Goal: Task Accomplishment & Management: Complete application form

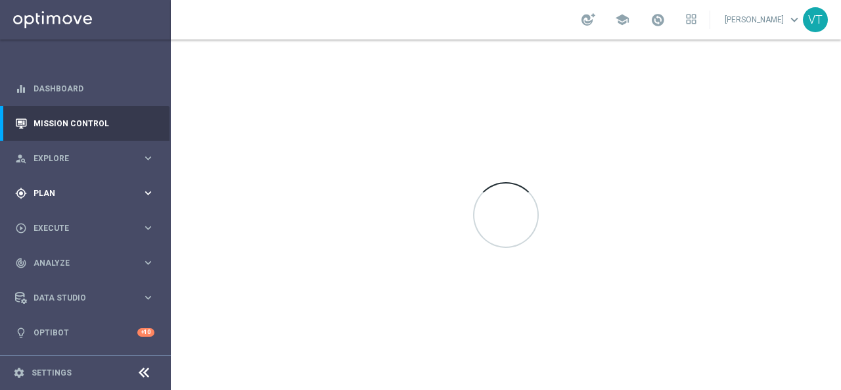
click at [54, 176] on div "gps_fixed Plan keyboard_arrow_right" at bounding box center [84, 192] width 169 height 35
click at [56, 217] on link "Target Groups" at bounding box center [85, 220] width 102 height 11
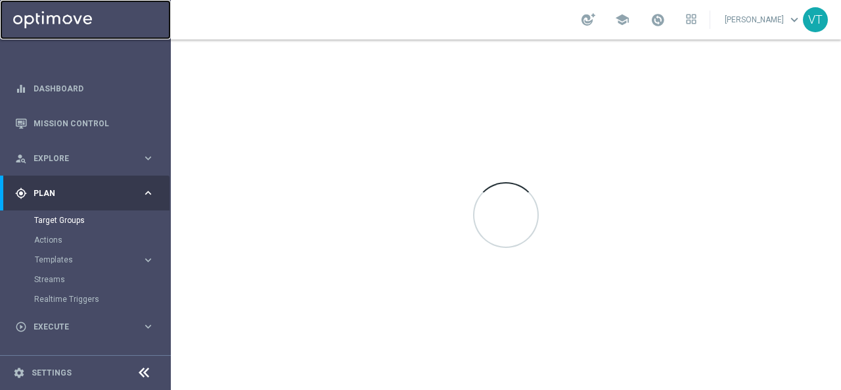
drag, startPoint x: 41, startPoint y: 158, endPoint x: 62, endPoint y: 12, distance: 147.4
click at [67, 221] on link "Target Groups" at bounding box center [85, 220] width 102 height 11
click at [59, 221] on link "Target Groups" at bounding box center [85, 220] width 102 height 11
click at [52, 150] on div "person_search Explore keyboard_arrow_right" at bounding box center [84, 158] width 169 height 35
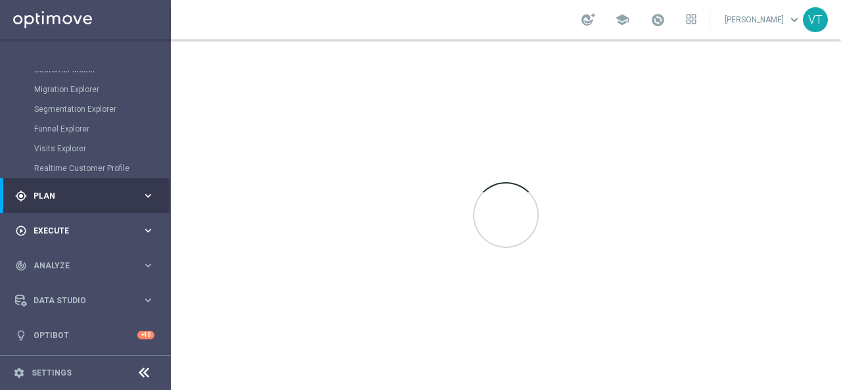
click at [65, 225] on div "play_circle_outline Execute" at bounding box center [78, 231] width 127 height 12
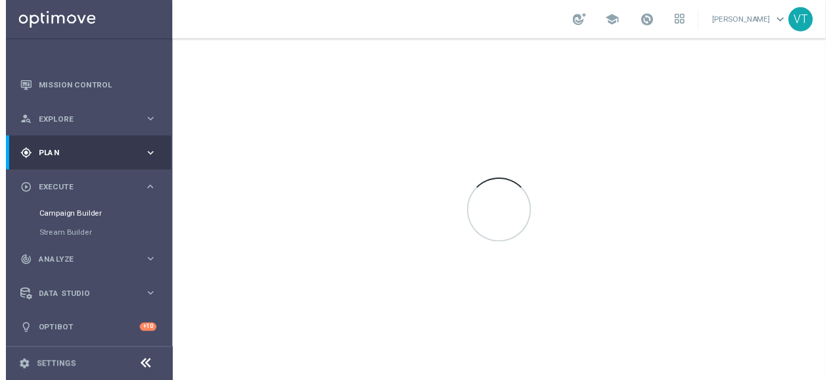
scroll to position [37, 0]
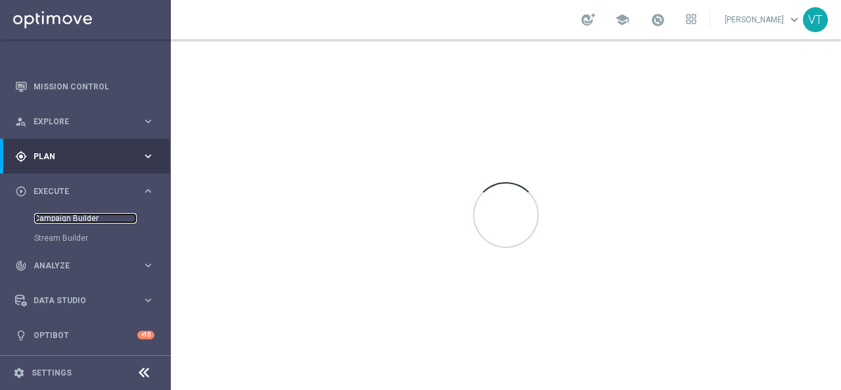
click at [74, 214] on link "Campaign Builder" at bounding box center [85, 218] width 102 height 11
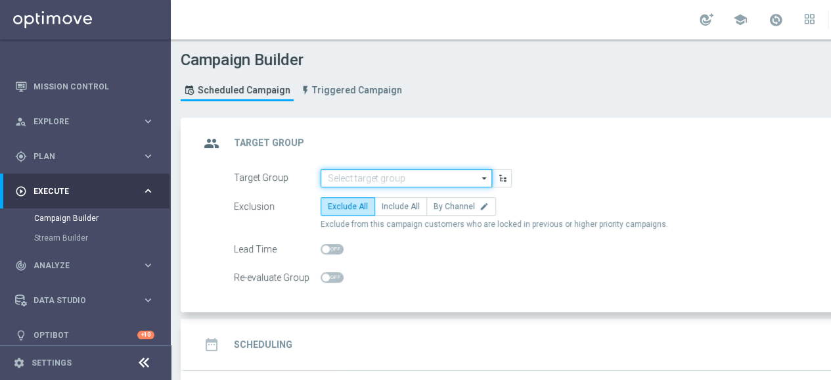
click at [416, 173] on input at bounding box center [406, 178] width 171 height 18
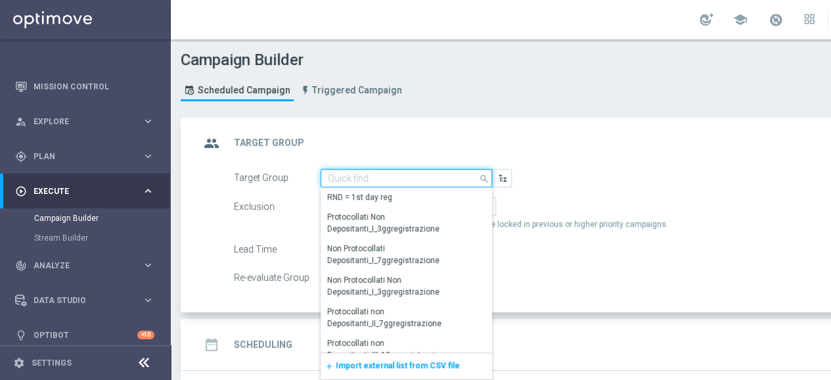
paste input "Casinò Star SALDO"
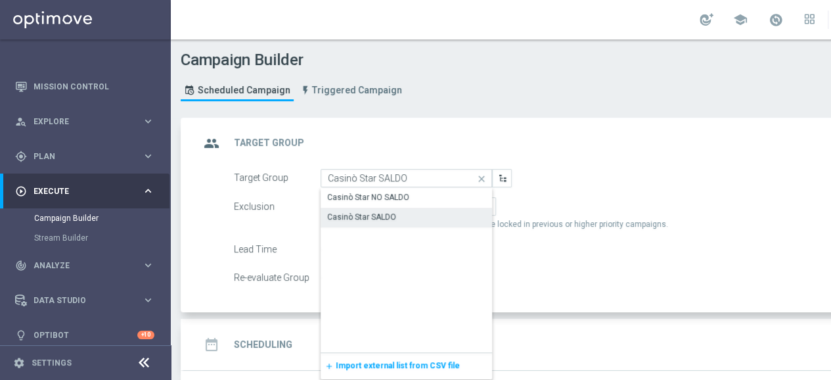
click at [383, 216] on div "Casinò Star SALDO" at bounding box center [361, 217] width 69 height 12
type input "Casinò Star SALDO"
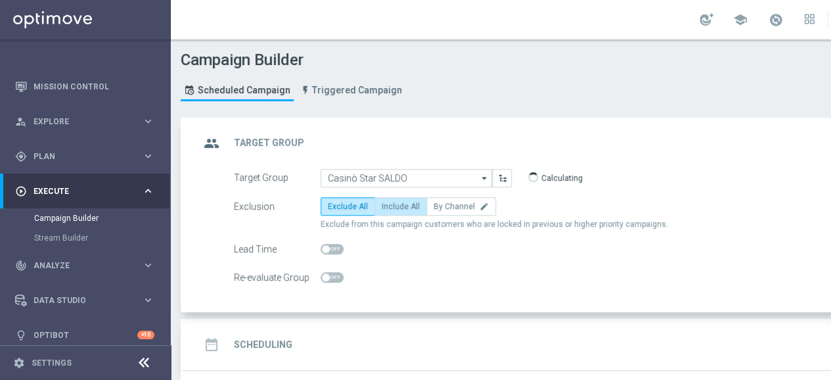
click at [392, 208] on span "Include All" at bounding box center [401, 206] width 38 height 9
click at [390, 208] on input "Include All" at bounding box center [386, 208] width 9 height 9
radio input "true"
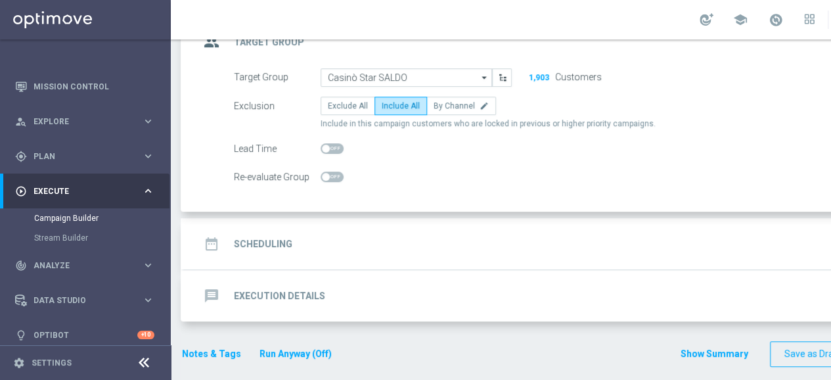
click at [336, 143] on span at bounding box center [332, 148] width 23 height 11
click at [336, 143] on input "checkbox" at bounding box center [332, 148] width 23 height 11
checkbox input "true"
click at [279, 245] on h2 "Scheduling" at bounding box center [263, 244] width 58 height 12
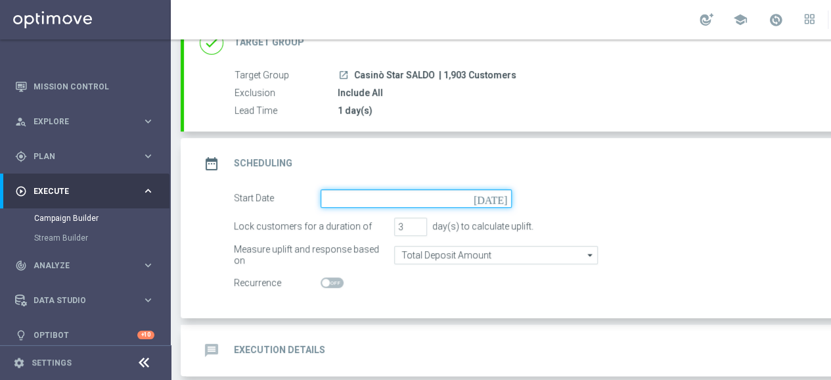
click at [406, 190] on input at bounding box center [416, 198] width 191 height 18
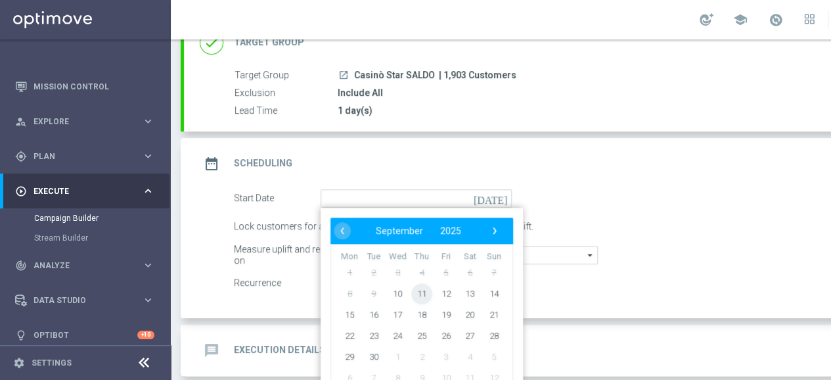
click at [422, 292] on span "11" at bounding box center [421, 292] width 21 height 21
type input "11 Sep 2025"
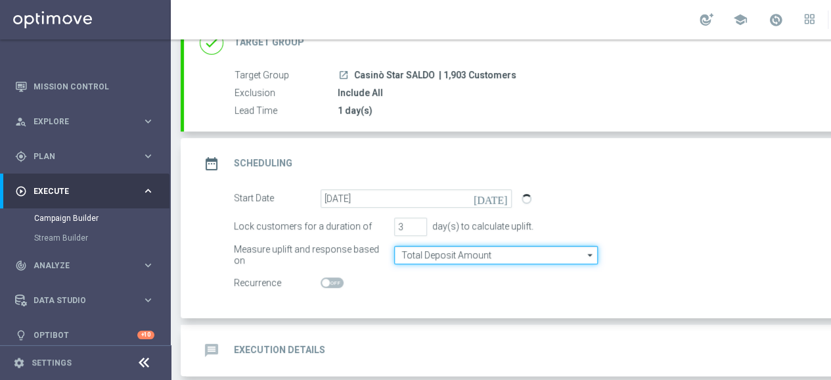
click at [443, 256] on input "Total Deposit Amount" at bounding box center [496, 255] width 204 height 18
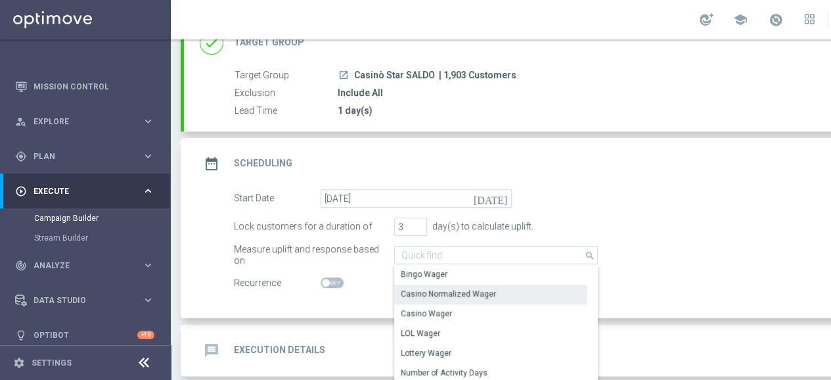
click at [447, 288] on div "Casino Normalized Wager" at bounding box center [448, 294] width 95 height 12
type input "Casino Normalized Wager"
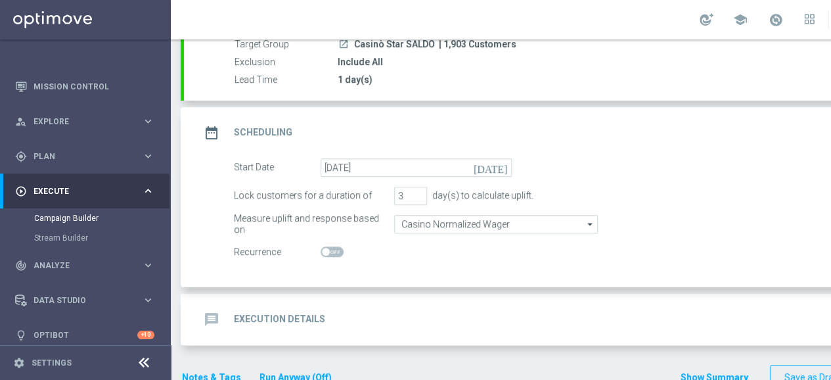
scroll to position [155, 0]
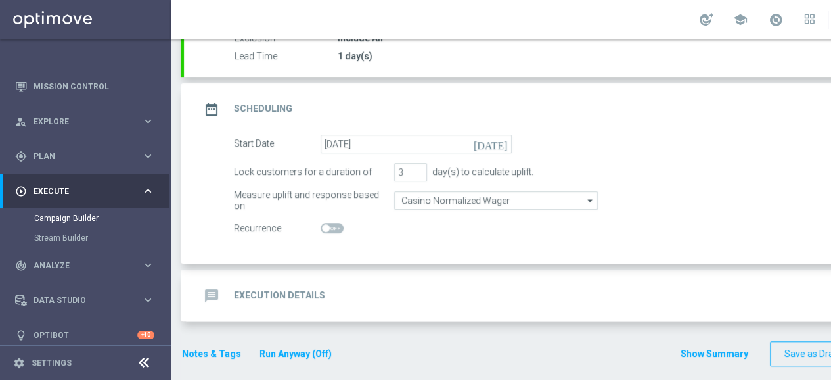
click at [290, 294] on h2 "Execution Details" at bounding box center [279, 295] width 91 height 12
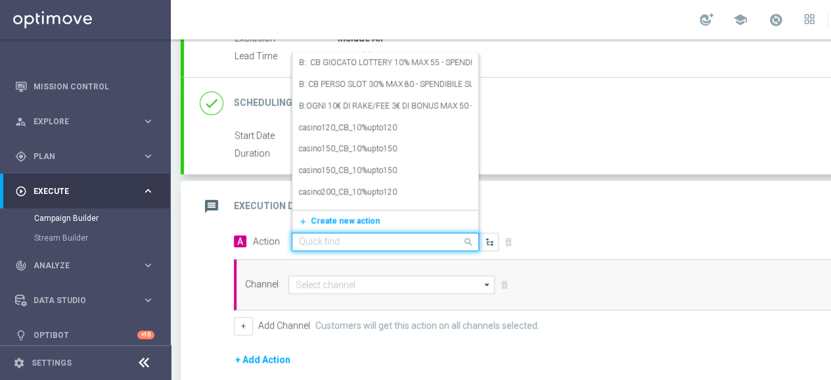
click at [472, 238] on span at bounding box center [470, 241] width 16 height 16
click at [363, 237] on input "text" at bounding box center [372, 242] width 147 height 11
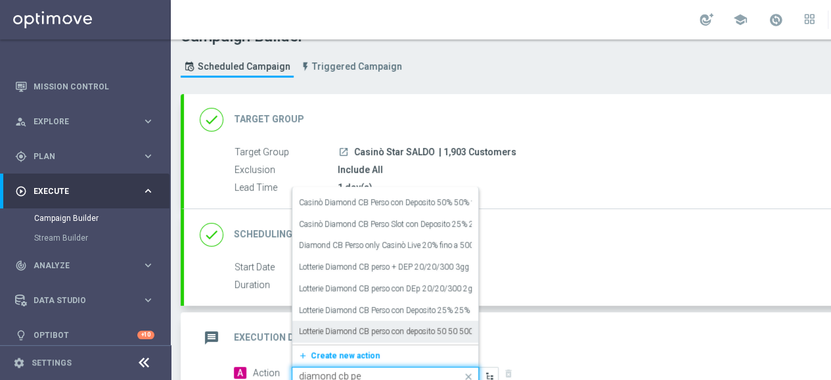
scroll to position [449, 0]
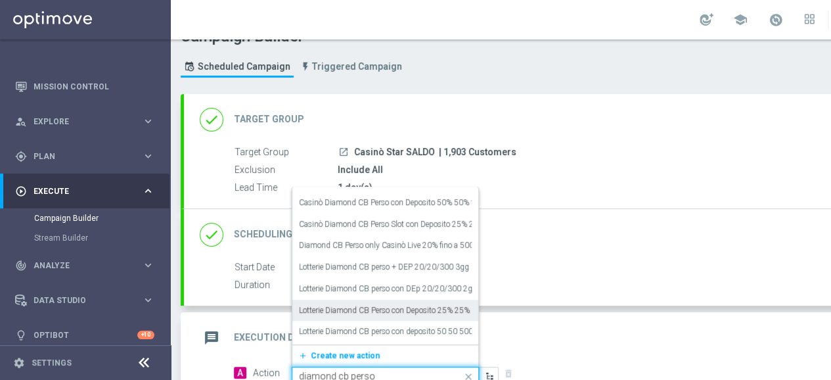
type input "diamond cb perso 2"
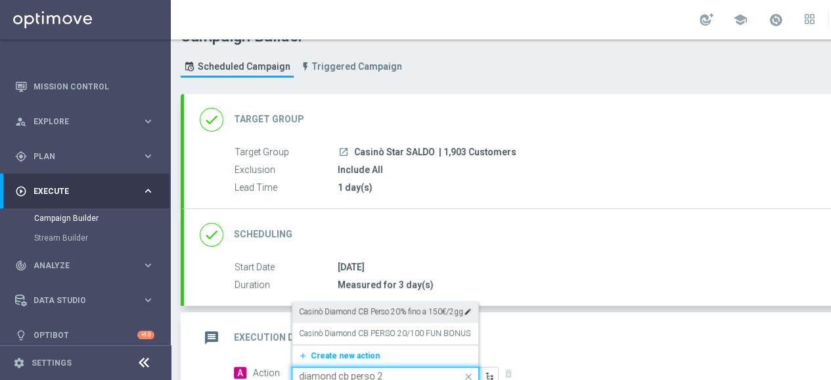
click at [361, 311] on label "Casinò Diamond CB Perso 20% fino a 150€/2gg" at bounding box center [381, 311] width 164 height 11
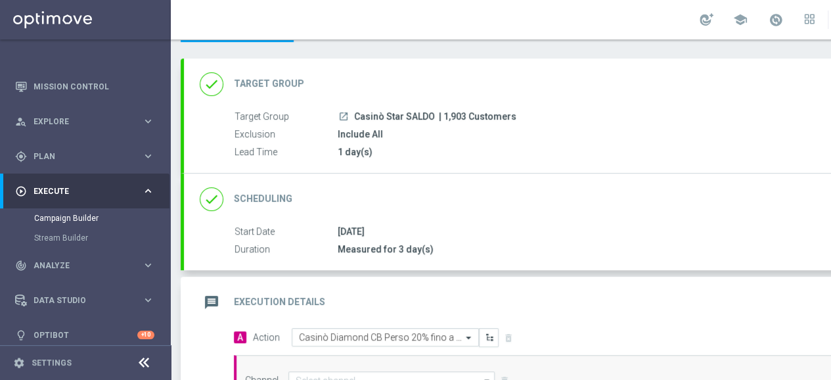
scroll to position [155, 0]
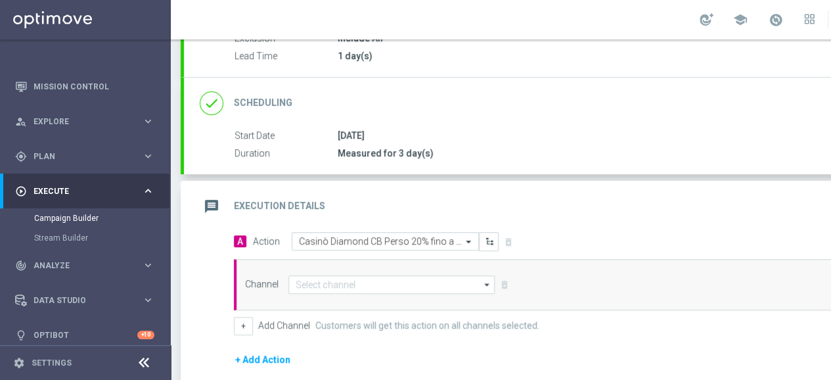
click at [363, 271] on div "Channel arrow_drop_down Show Selected 0 of 20 Optimail" at bounding box center [581, 284] width 695 height 51
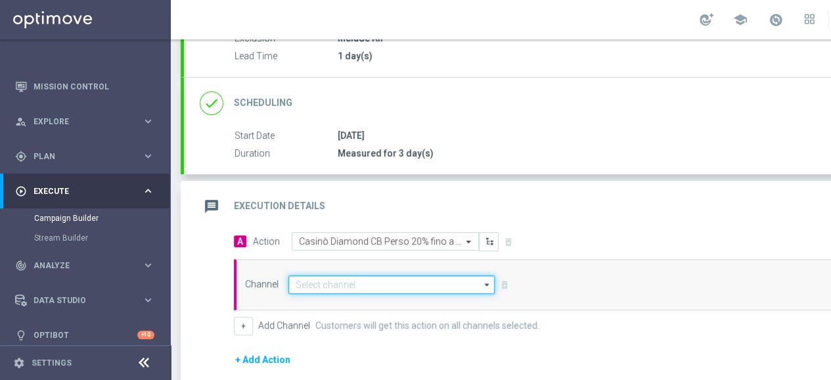
click at [363, 278] on input at bounding box center [391, 284] width 206 height 18
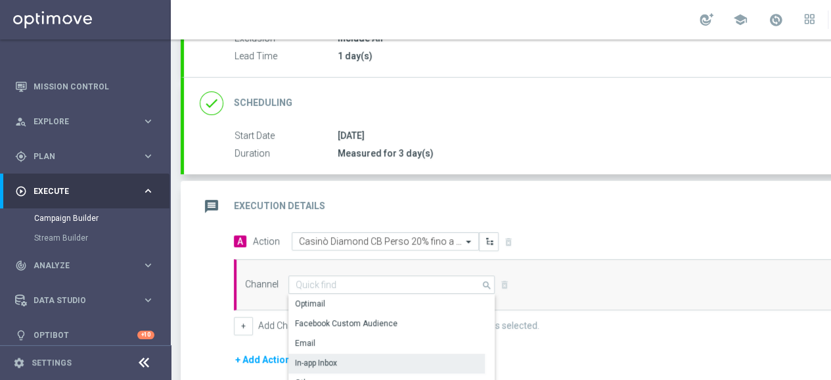
click at [346, 359] on div "In-app Inbox" at bounding box center [386, 362] width 196 height 18
type input "In-app Inbox"
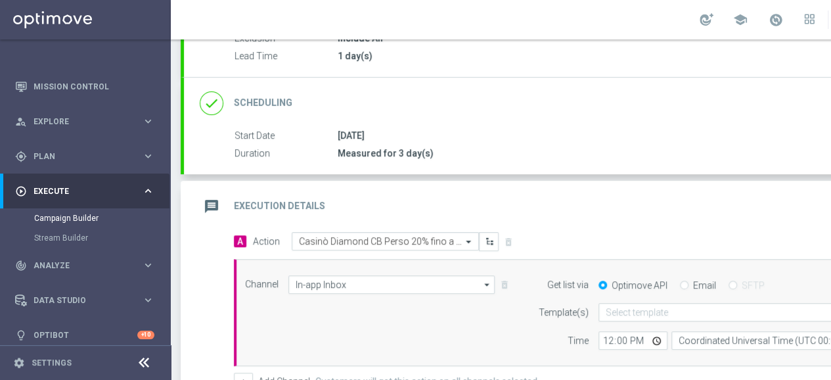
click at [683, 282] on input "Email" at bounding box center [684, 286] width 9 height 9
radio input "true"
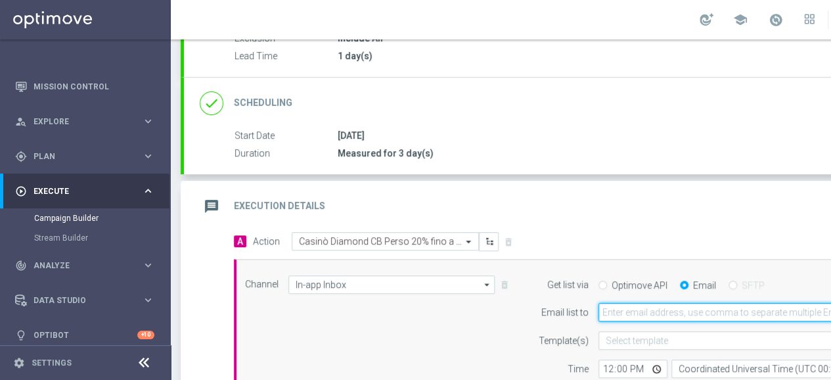
click at [682, 309] on input "email" at bounding box center [755, 312] width 314 height 18
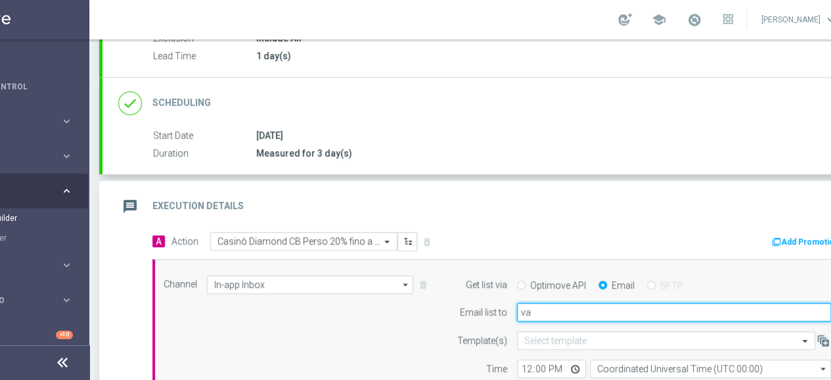
type input "valentina.tafuro@sisal.it"
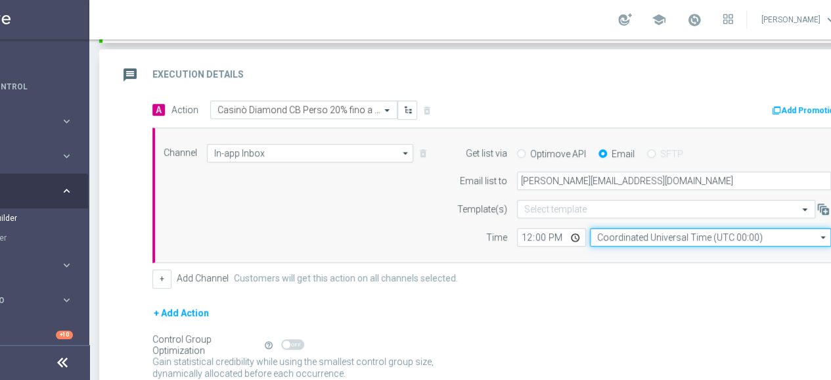
click at [669, 235] on input "Coordinated Universal Time (UTC 00:00)" at bounding box center [710, 237] width 241 height 18
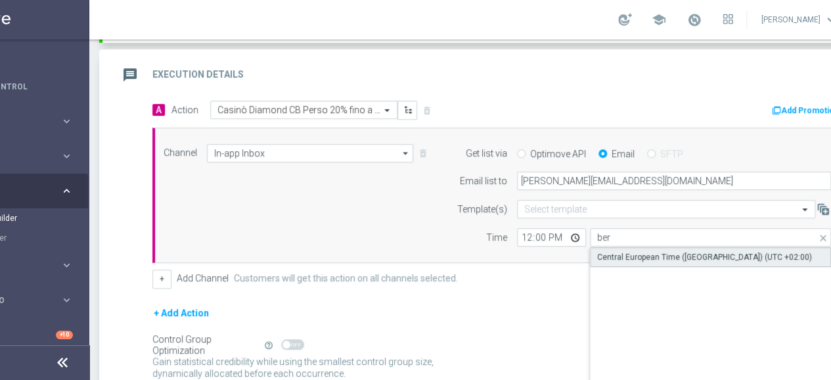
click at [667, 253] on div "Central European Time (Berlin) (UTC +02:00)" at bounding box center [704, 257] width 215 height 12
type input "Central European Time (Berlin) (UTC +02:00)"
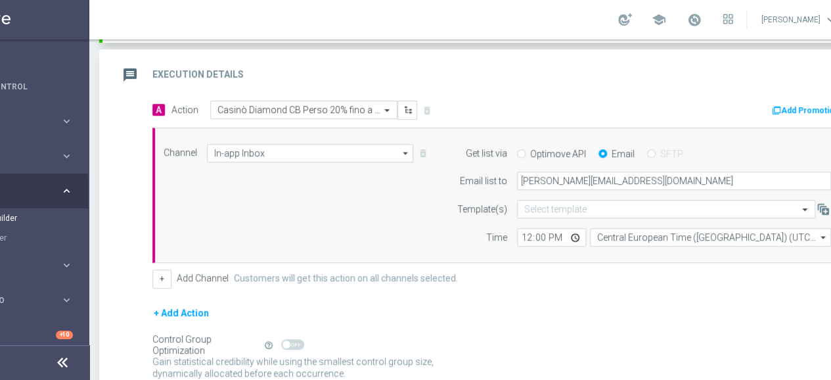
scroll to position [388, 0]
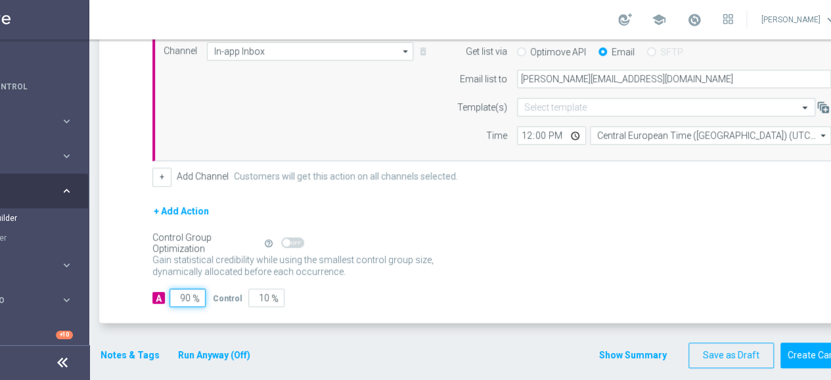
click at [186, 293] on input "90" at bounding box center [187, 297] width 36 height 18
type input "0"
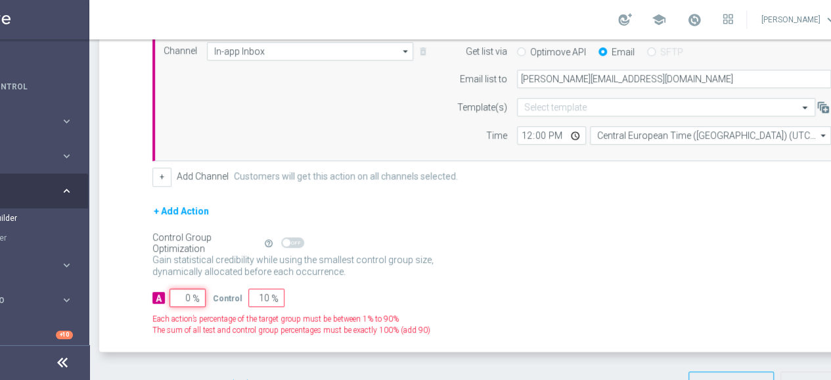
type input "100"
type input "10"
type input "90"
type input "100"
type input "0"
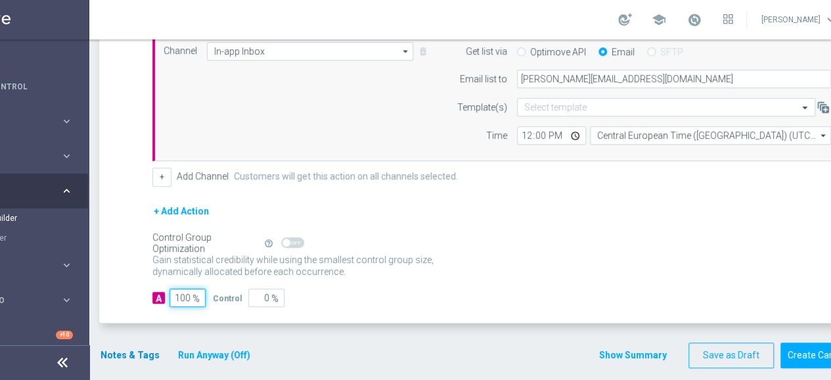
type input "100"
click at [142, 353] on button "Notes & Tags" at bounding box center [130, 355] width 62 height 16
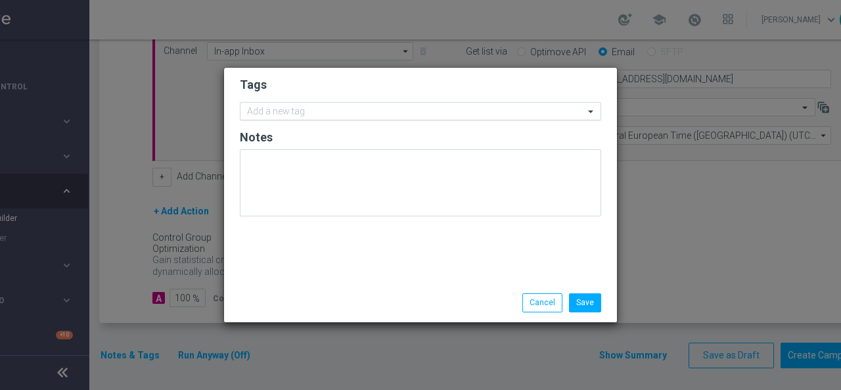
click at [304, 117] on input "text" at bounding box center [415, 111] width 337 height 11
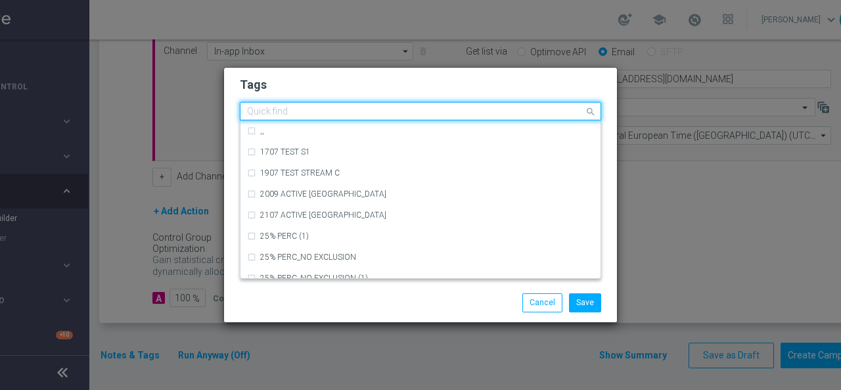
type input "f"
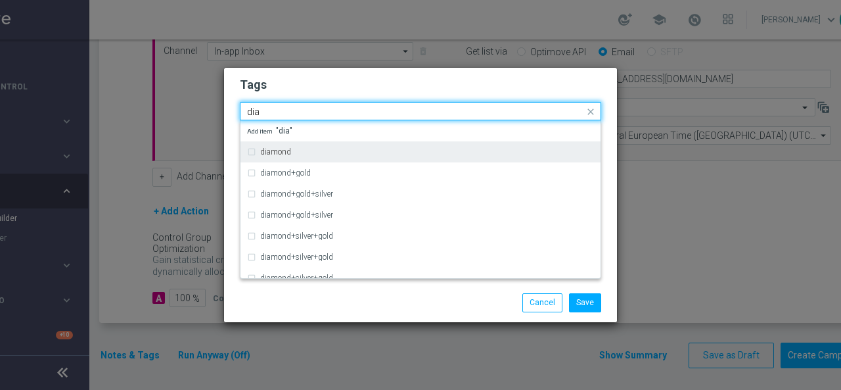
click at [252, 156] on div "diamond" at bounding box center [420, 151] width 347 height 21
type input "dia"
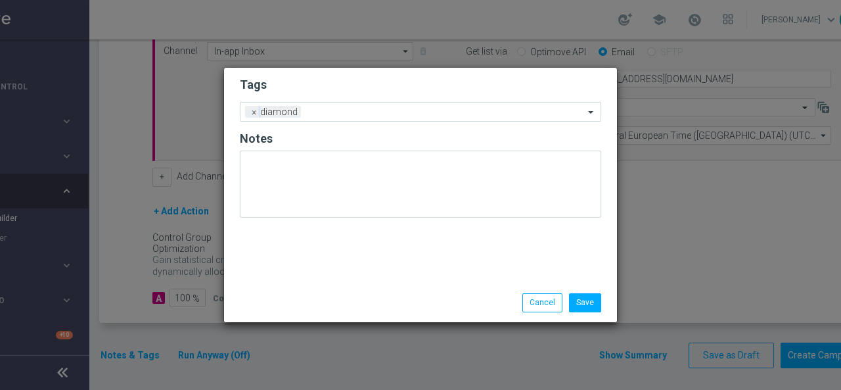
click at [367, 302] on div "Save Cancel" at bounding box center [484, 302] width 254 height 18
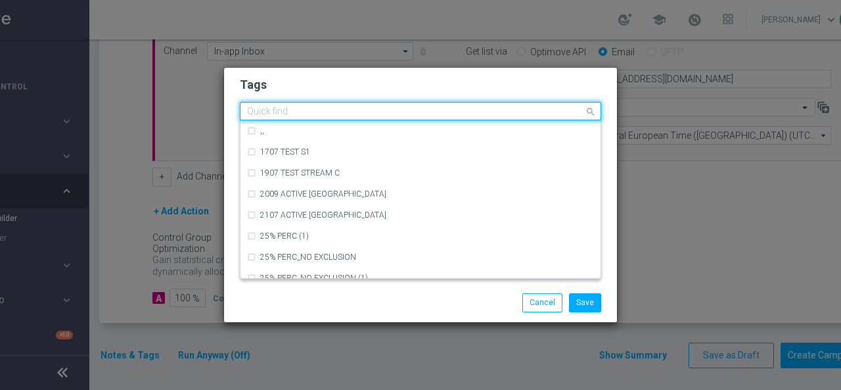
click at [355, 117] on input "text" at bounding box center [415, 111] width 337 height 11
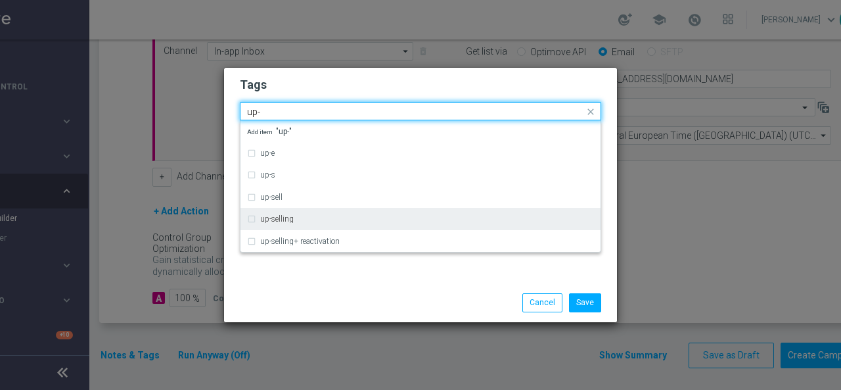
click at [252, 219] on div "up-selling" at bounding box center [420, 218] width 347 height 21
type input "up-"
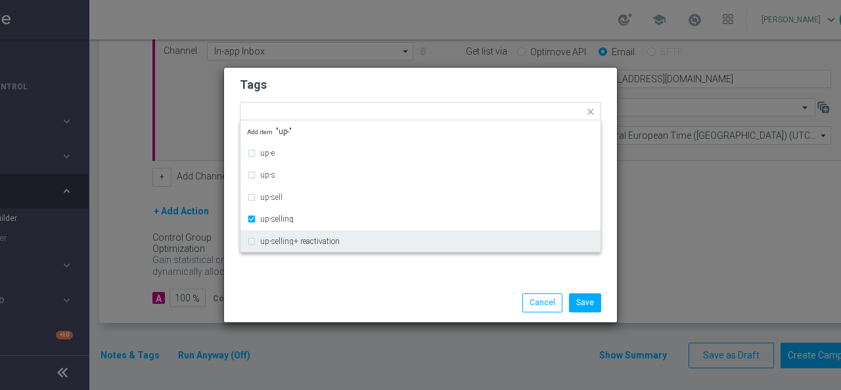
click at [317, 292] on div "Save Cancel" at bounding box center [420, 302] width 393 height 38
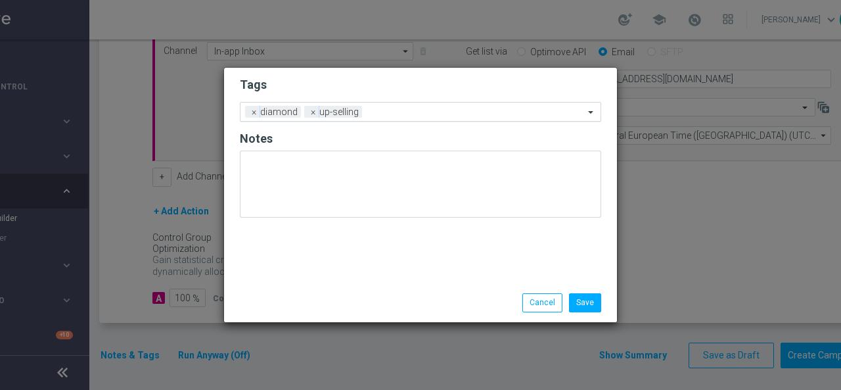
click at [397, 113] on input "text" at bounding box center [475, 112] width 217 height 11
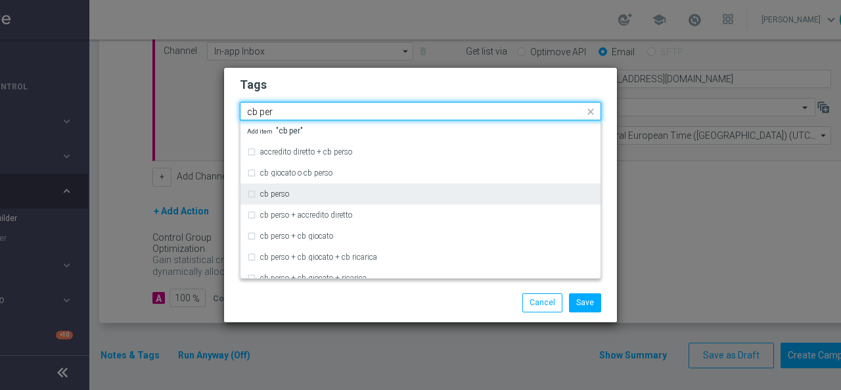
click at [247, 192] on div "cb perso" at bounding box center [420, 193] width 347 height 21
type input "cb per"
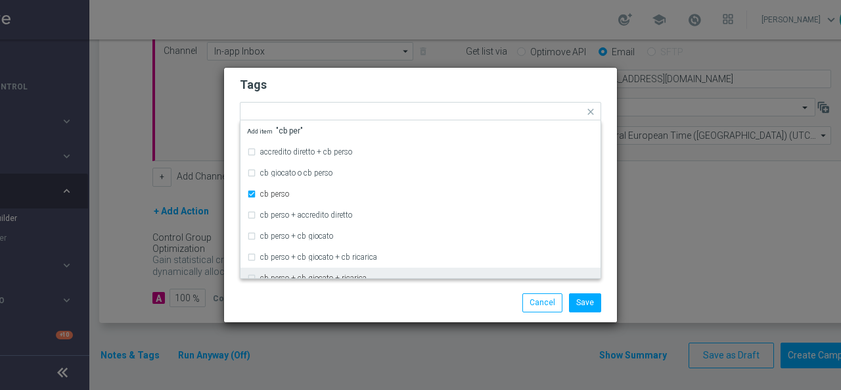
click at [338, 304] on div "Save Cancel" at bounding box center [420, 302] width 381 height 18
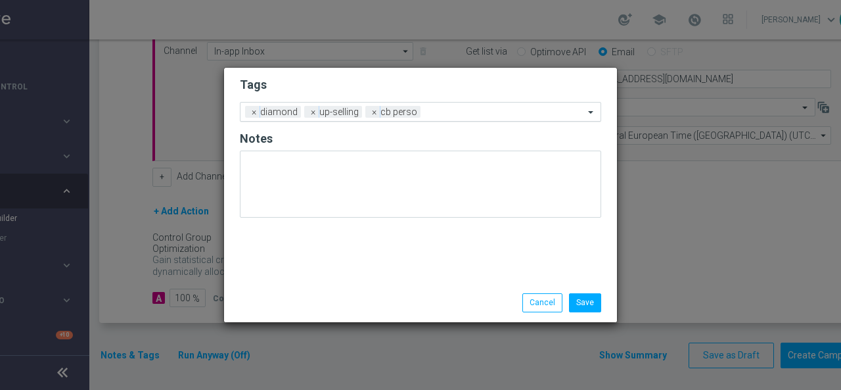
click at [449, 116] on input "text" at bounding box center [505, 112] width 158 height 11
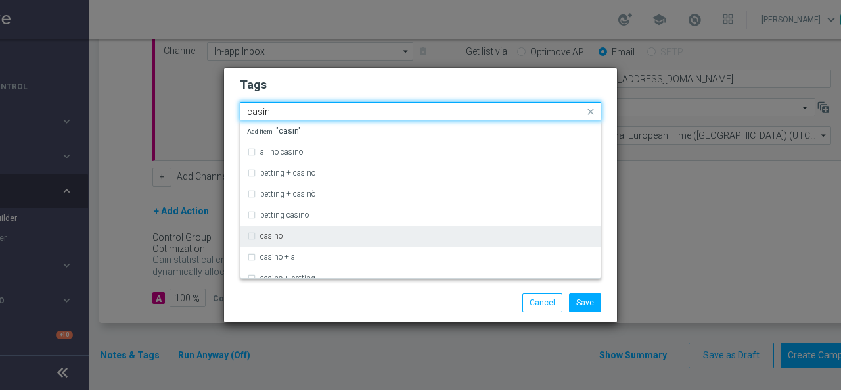
click at [254, 237] on div "casino" at bounding box center [420, 235] width 347 height 21
type input "casin"
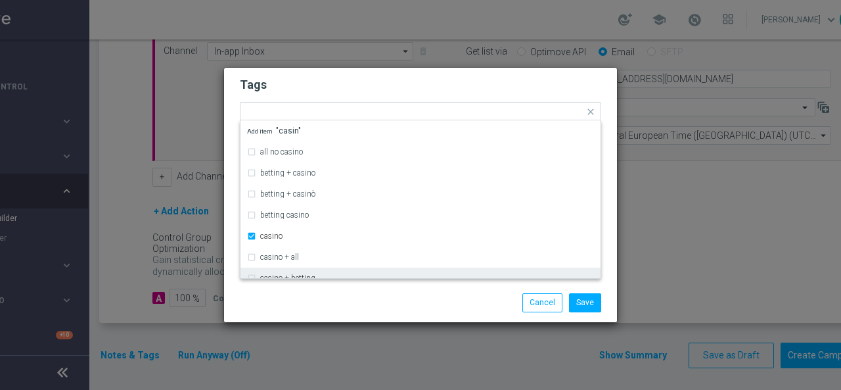
click at [357, 297] on div "Save Cancel" at bounding box center [484, 302] width 254 height 18
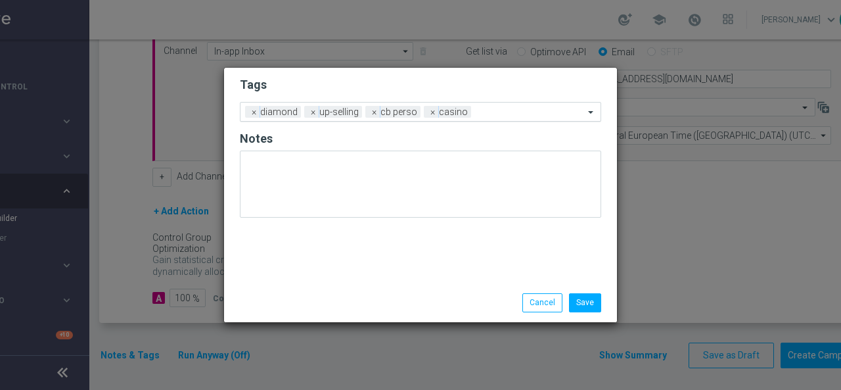
click at [494, 112] on input "text" at bounding box center [530, 112] width 108 height 11
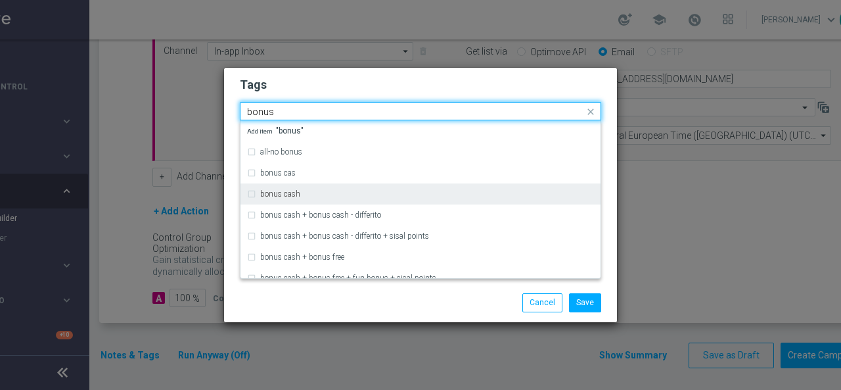
click at [250, 195] on div "bonus cash" at bounding box center [420, 193] width 347 height 21
type input "bonus"
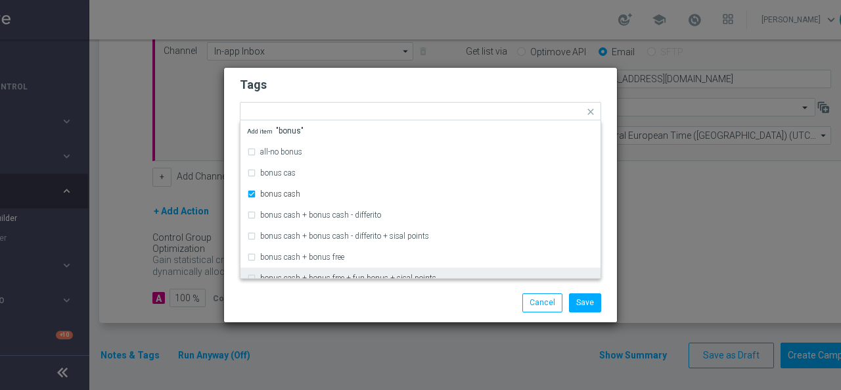
click at [334, 315] on div "Save Cancel" at bounding box center [420, 302] width 393 height 38
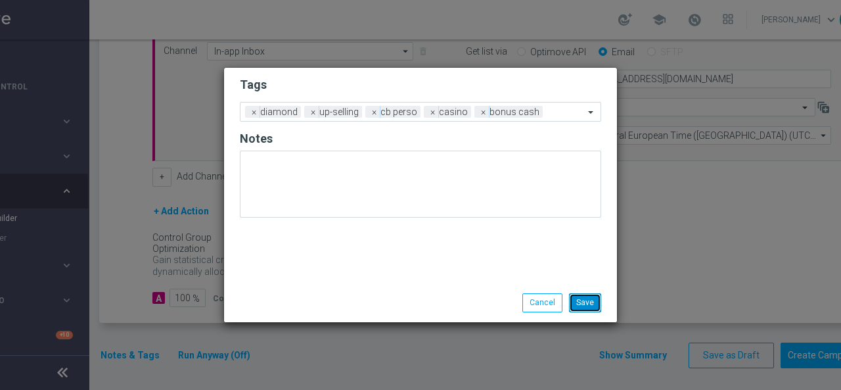
click at [593, 302] on button "Save" at bounding box center [585, 302] width 32 height 18
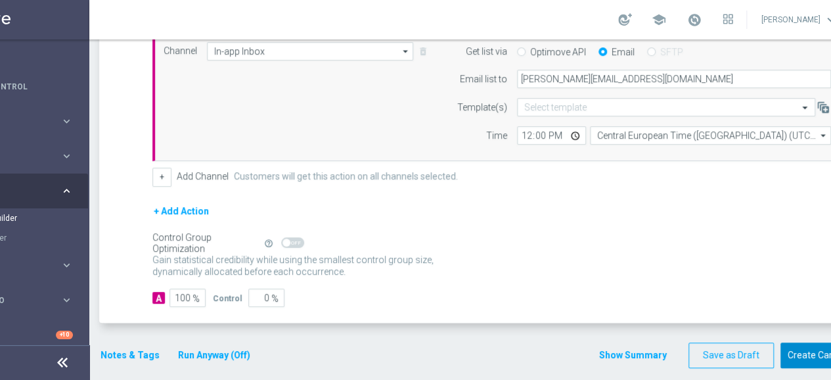
click at [811, 349] on button "Create Campaign" at bounding box center [823, 355] width 87 height 26
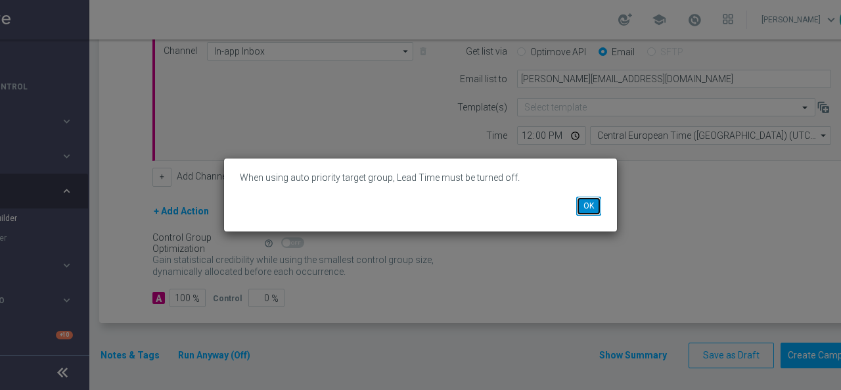
click at [593, 206] on button "OK" at bounding box center [588, 205] width 25 height 18
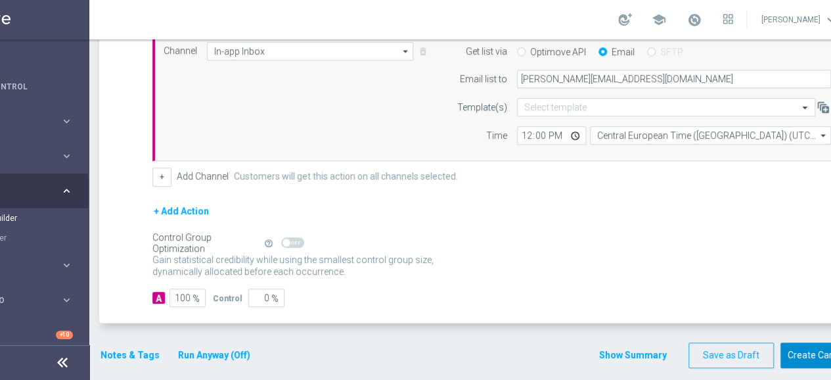
click at [804, 350] on button "Create Campaign" at bounding box center [823, 355] width 87 height 26
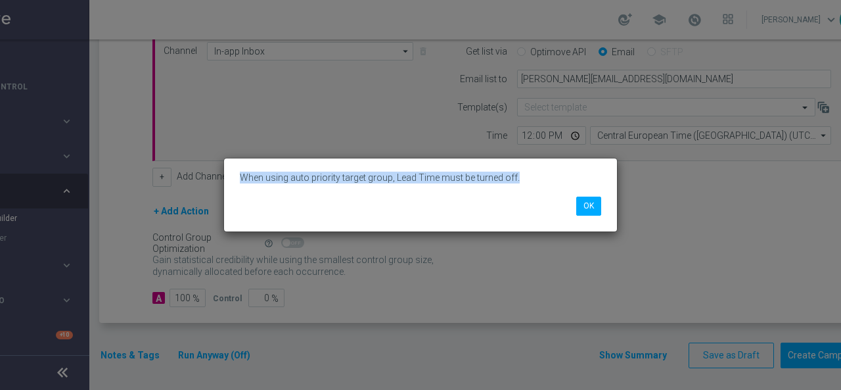
drag, startPoint x: 526, startPoint y: 185, endPoint x: 237, endPoint y: 173, distance: 289.3
click at [237, 173] on div "When using auto priority target group, Lead Time must be turned off." at bounding box center [420, 177] width 381 height 18
copy p "When using auto priority target group, Lead Time must be turned off."
click at [586, 203] on button "OK" at bounding box center [588, 205] width 25 height 18
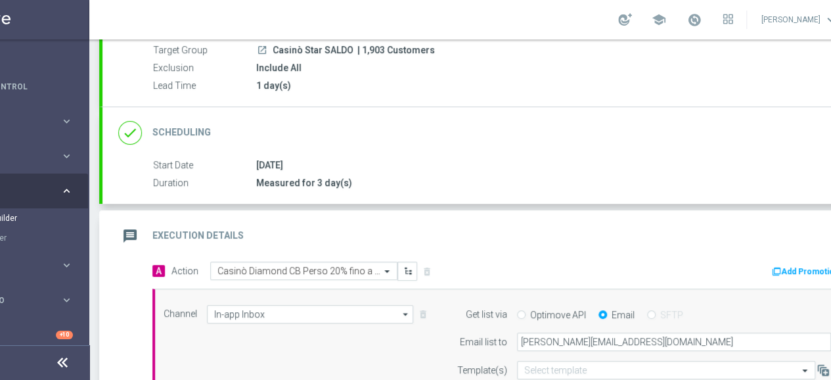
scroll to position [0, 0]
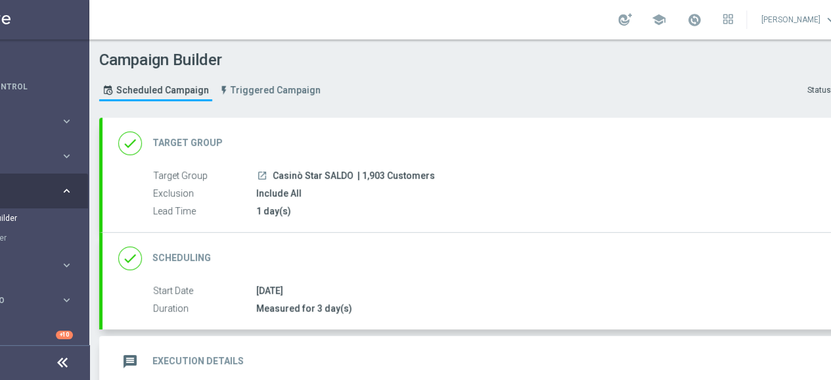
click at [194, 263] on div "done Scheduling" at bounding box center [164, 258] width 93 height 24
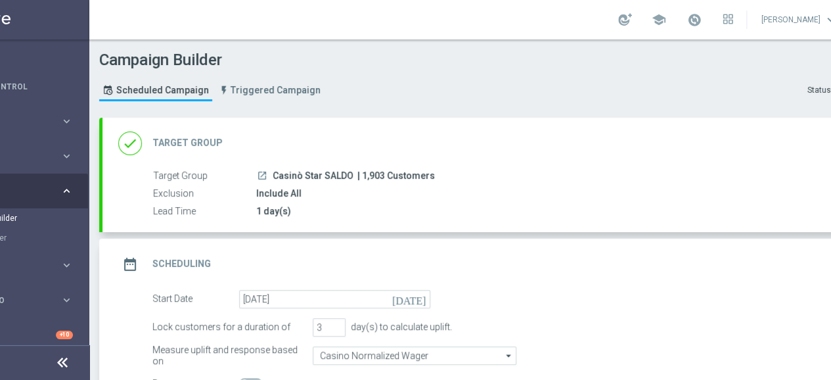
click at [175, 147] on h2 "Target Group" at bounding box center [187, 143] width 70 height 12
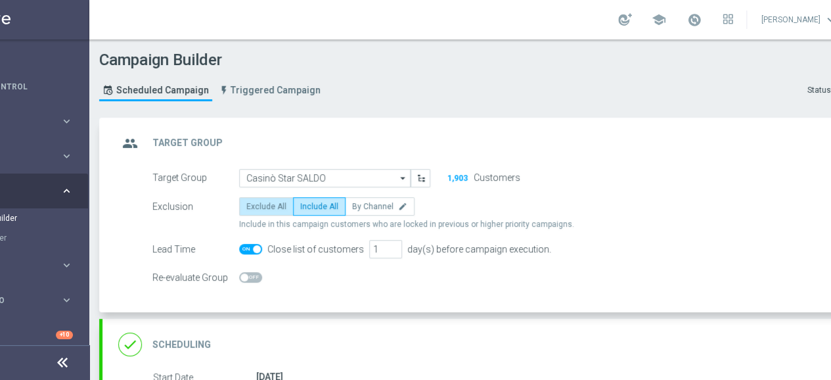
click at [266, 202] on span "Exclude All" at bounding box center [266, 206] width 40 height 9
click at [255, 204] on input "Exclude All" at bounding box center [250, 208] width 9 height 9
radio input "true"
click at [311, 208] on span "Include All" at bounding box center [319, 206] width 38 height 9
click at [309, 208] on input "Include All" at bounding box center [304, 208] width 9 height 9
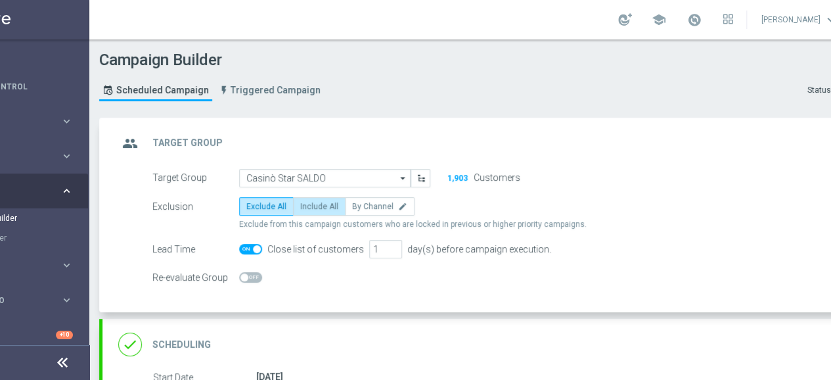
radio input "true"
click at [246, 248] on span at bounding box center [250, 249] width 23 height 11
click at [246, 248] on input "checkbox" at bounding box center [250, 249] width 23 height 11
checkbox input "false"
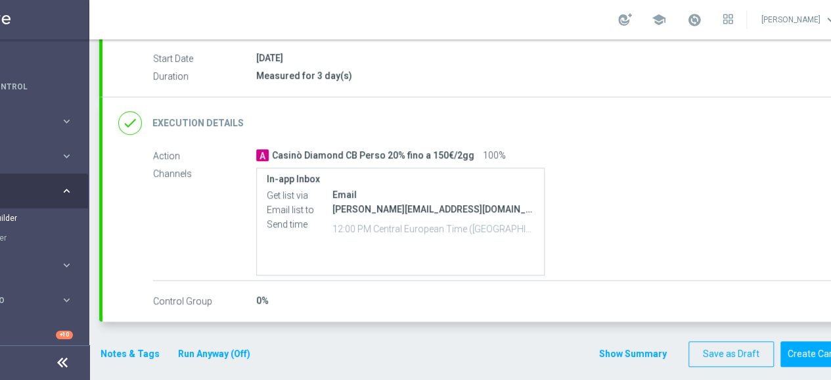
scroll to position [10, 81]
click at [814, 341] on button "Create Campaign" at bounding box center [823, 354] width 87 height 26
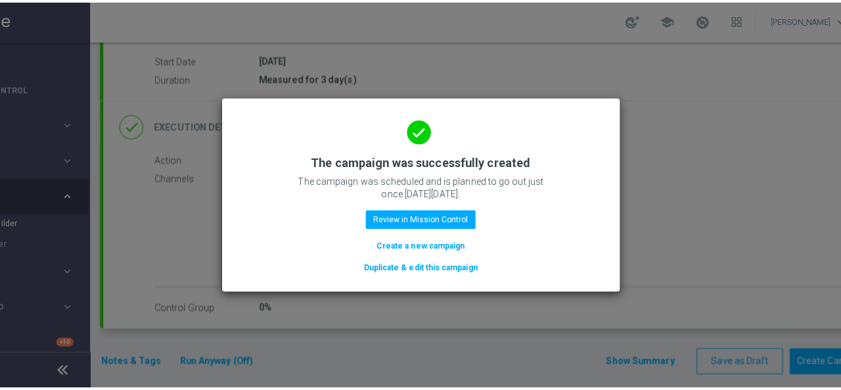
scroll to position [0, 81]
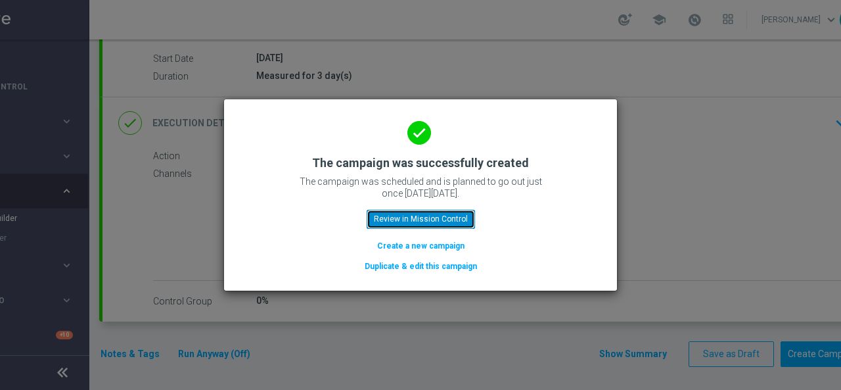
click at [411, 223] on button "Review in Mission Control" at bounding box center [421, 219] width 108 height 18
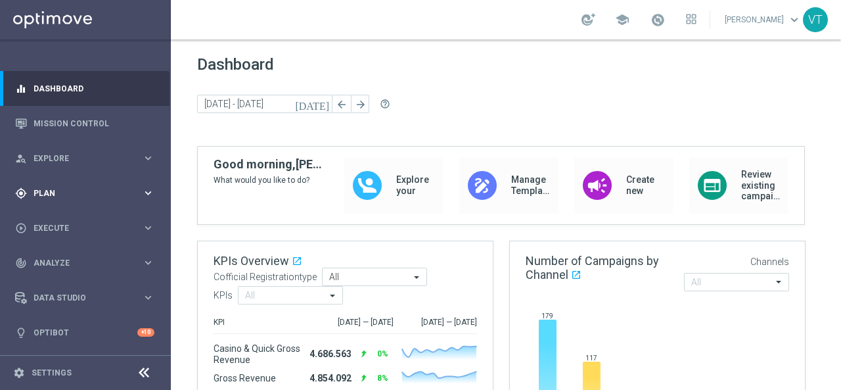
click at [53, 190] on span "Plan" at bounding box center [88, 193] width 108 height 8
click at [55, 221] on link "Target Groups" at bounding box center [85, 220] width 102 height 11
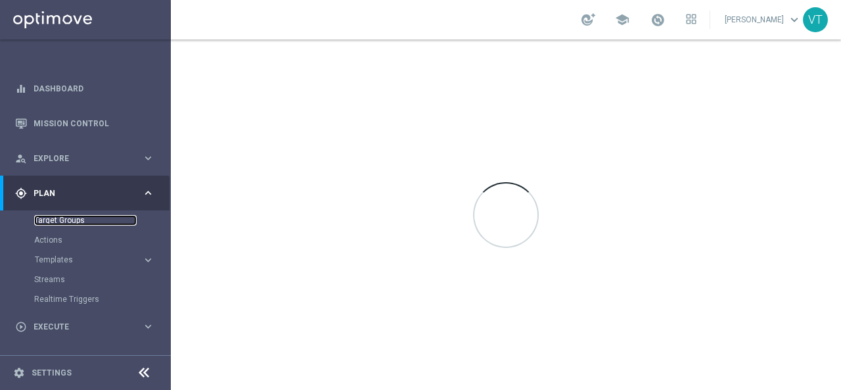
click at [61, 222] on link "Target Groups" at bounding box center [85, 220] width 102 height 11
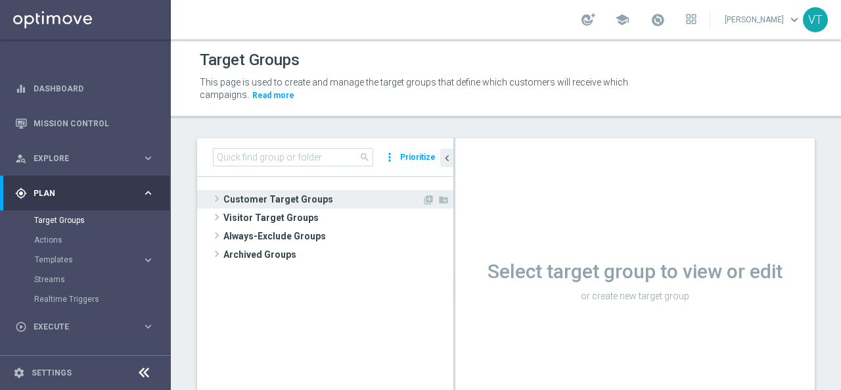
click at [219, 198] on span at bounding box center [216, 199] width 13 height 16
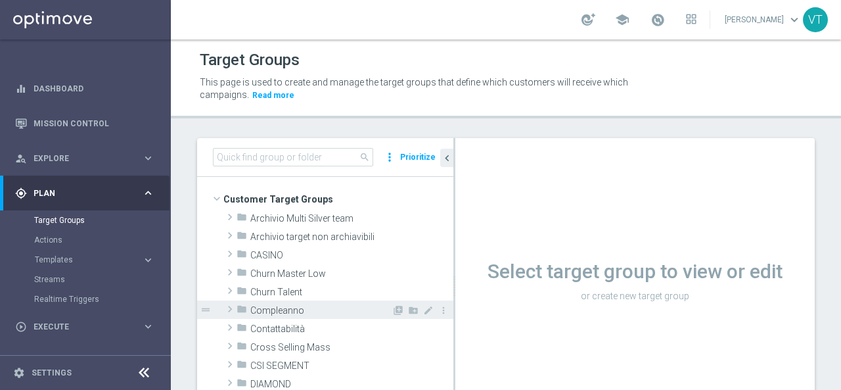
scroll to position [66, 0]
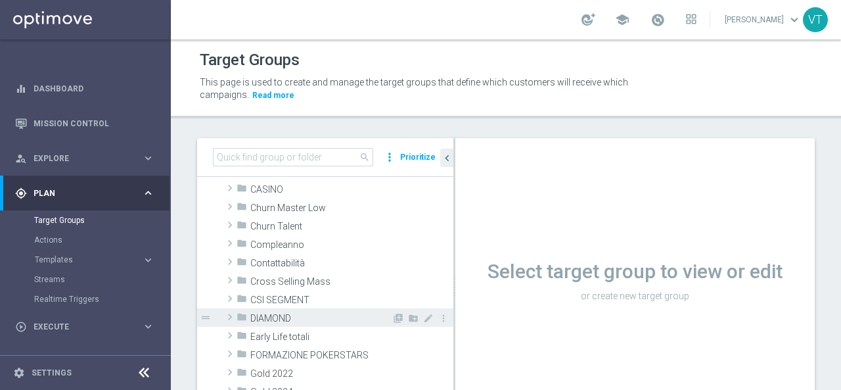
click at [235, 315] on span at bounding box center [229, 317] width 13 height 16
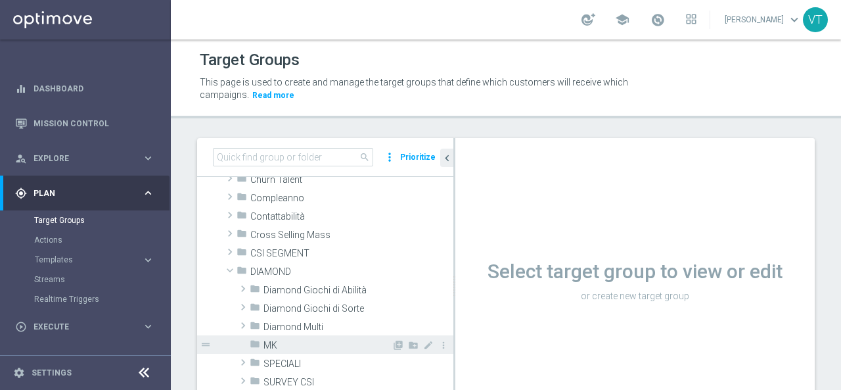
scroll to position [131, 0]
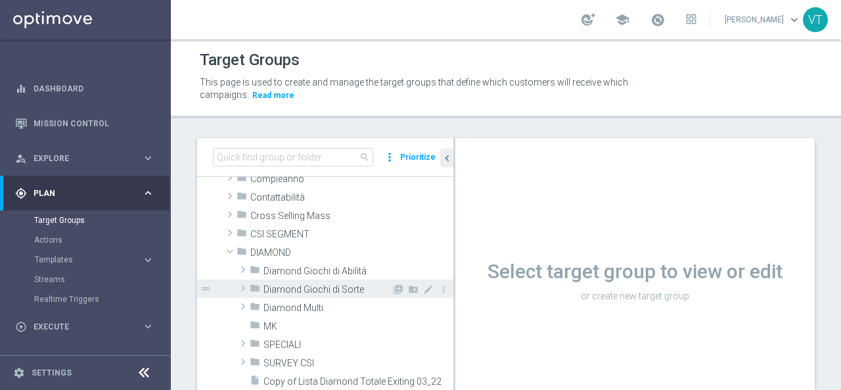
click at [244, 290] on span at bounding box center [243, 288] width 13 height 16
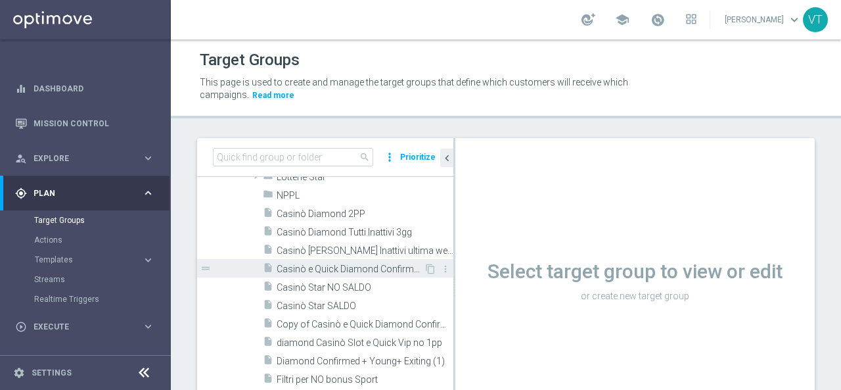
scroll to position [328, 0]
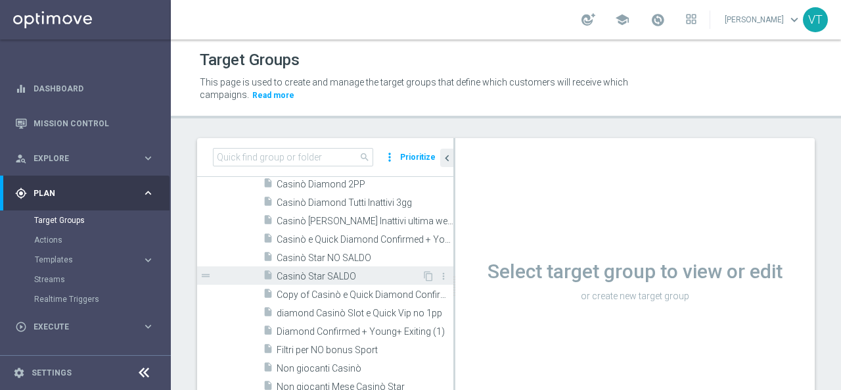
click at [325, 277] on span "Casinò Star SALDO" at bounding box center [349, 276] width 145 height 11
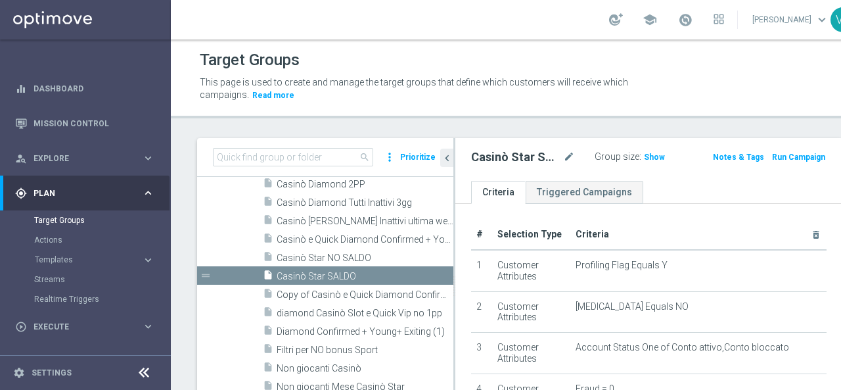
click at [639, 152] on label ":" at bounding box center [640, 156] width 2 height 11
click at [644, 152] on span "Show" at bounding box center [654, 156] width 21 height 9
click at [563, 162] on icon "mode_edit" at bounding box center [569, 157] width 12 height 16
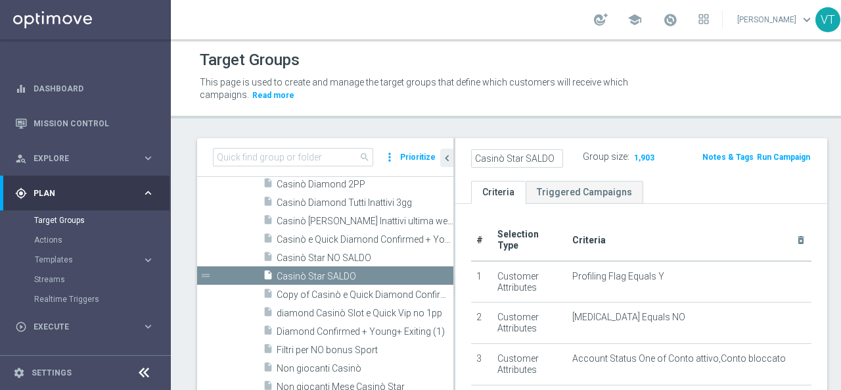
scroll to position [0, 7]
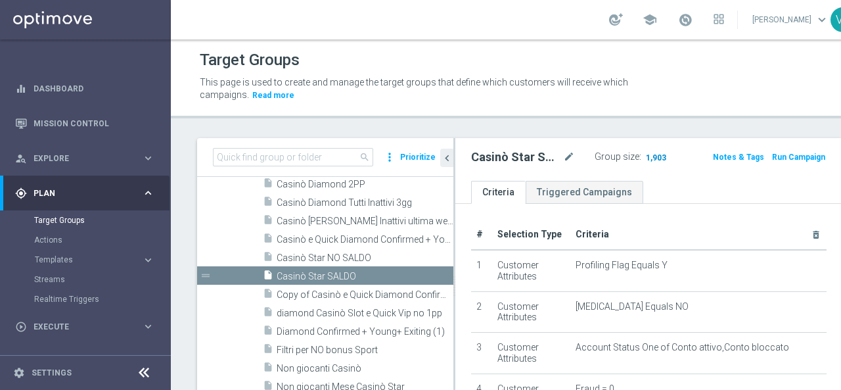
click at [644, 154] on span "1,903" at bounding box center [655, 158] width 23 height 12
click at [678, 18] on span at bounding box center [685, 19] width 14 height 14
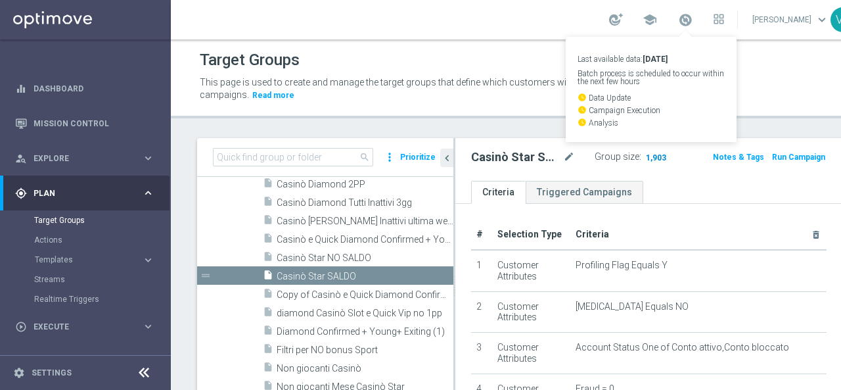
click at [644, 160] on span "1,903" at bounding box center [655, 158] width 23 height 12
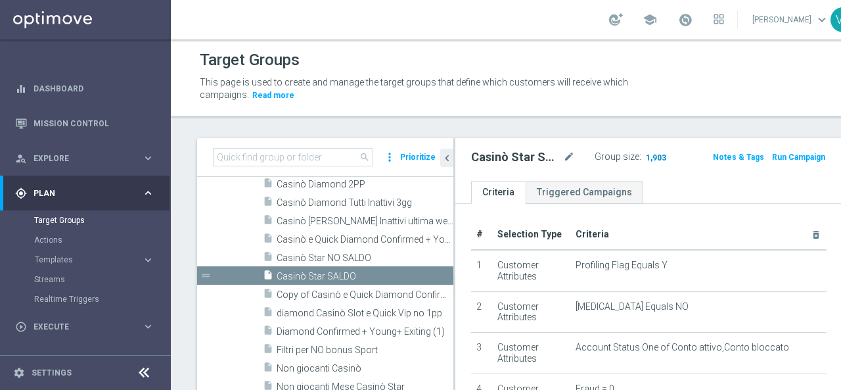
click at [644, 153] on span "1,903" at bounding box center [655, 158] width 23 height 12
click at [644, 156] on span "1,903" at bounding box center [655, 158] width 23 height 12
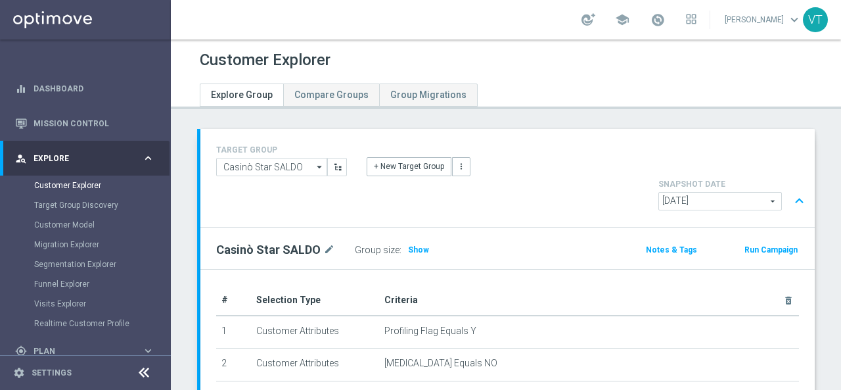
drag, startPoint x: 410, startPoint y: 215, endPoint x: 445, endPoint y: 242, distance: 44.9
click at [410, 245] on span "Show" at bounding box center [418, 249] width 21 height 9
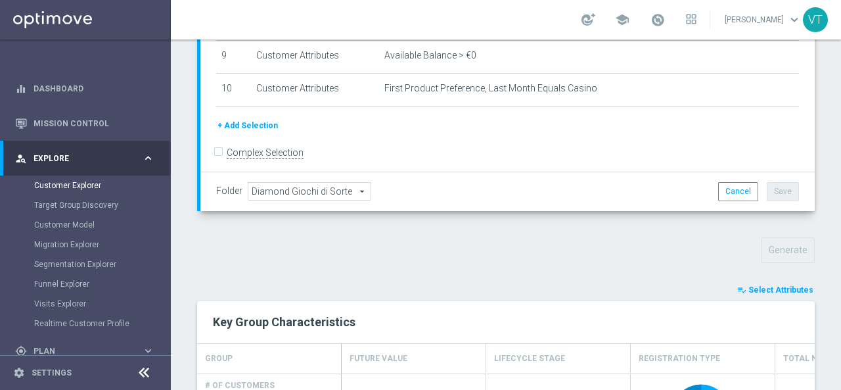
scroll to position [443, 0]
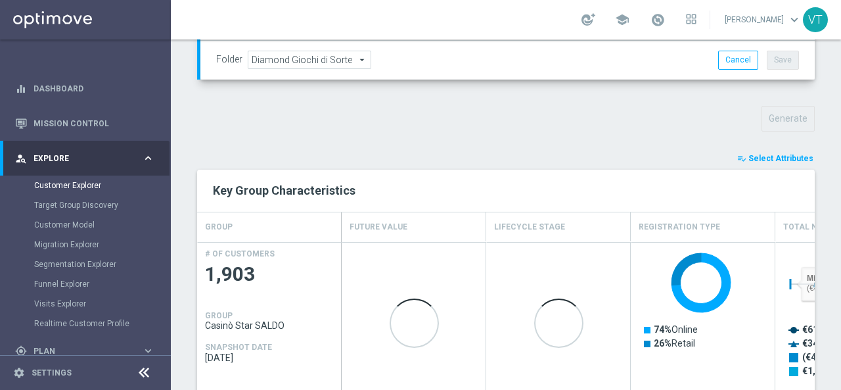
click at [774, 154] on span "Select Attributes" at bounding box center [780, 158] width 65 height 9
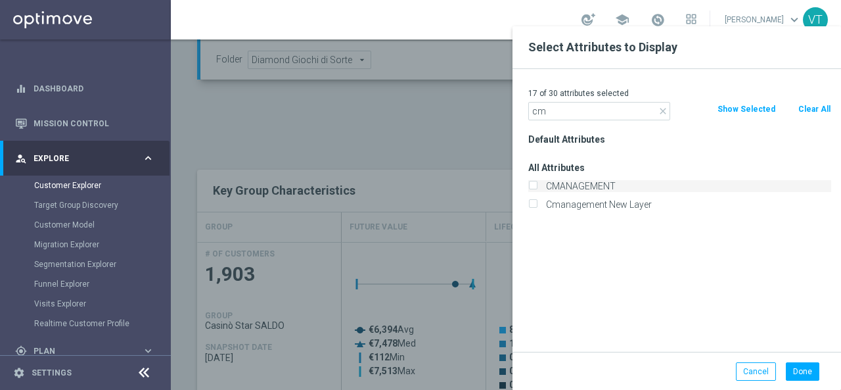
type input "cm"
click at [541, 183] on label "CMANAGEMENT" at bounding box center [686, 186] width 290 height 12
click at [537, 183] on input "CMANAGEMENT" at bounding box center [532, 187] width 9 height 9
checkbox input "true"
click at [807, 371] on button "Done" at bounding box center [803, 371] width 34 height 18
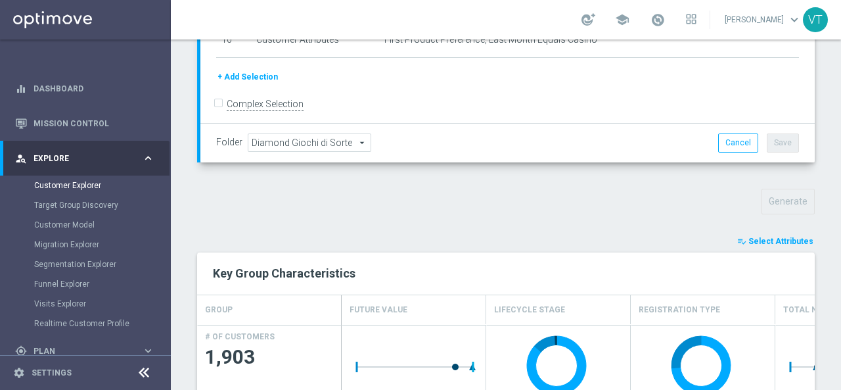
scroll to position [360, 0]
click at [769, 237] on span "Select Attributes" at bounding box center [780, 241] width 65 height 9
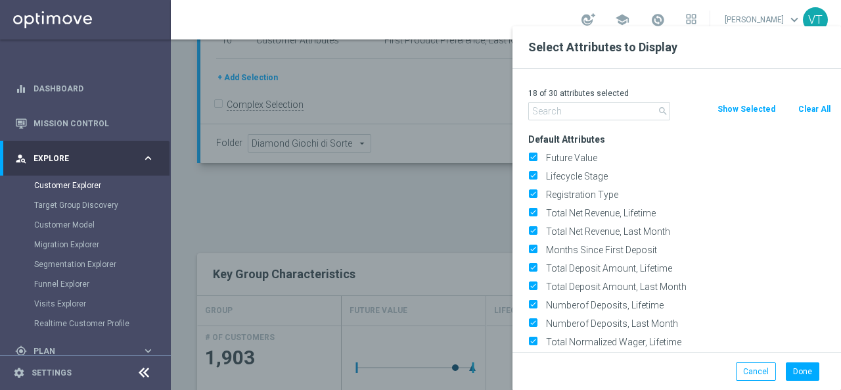
click at [611, 115] on input "text" at bounding box center [599, 111] width 142 height 18
click at [804, 371] on button "Done" at bounding box center [803, 371] width 34 height 18
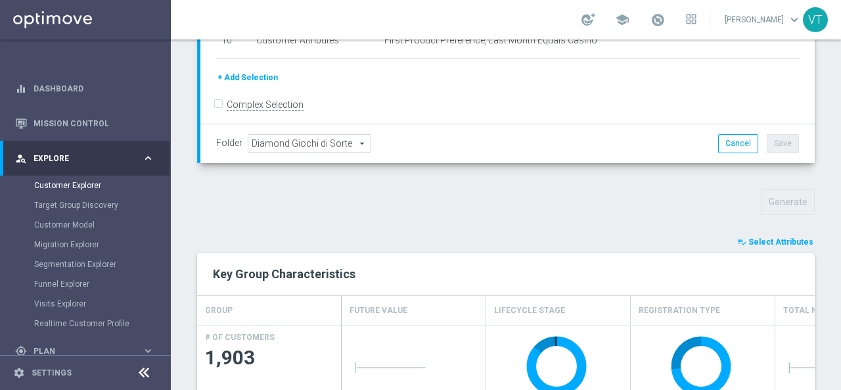
click at [819, 303] on div "TARGET GROUP Casinò Star SALDO Casinò Star SALDO arrow_drop_down Show Selected …" at bounding box center [506, 190] width 670 height 842
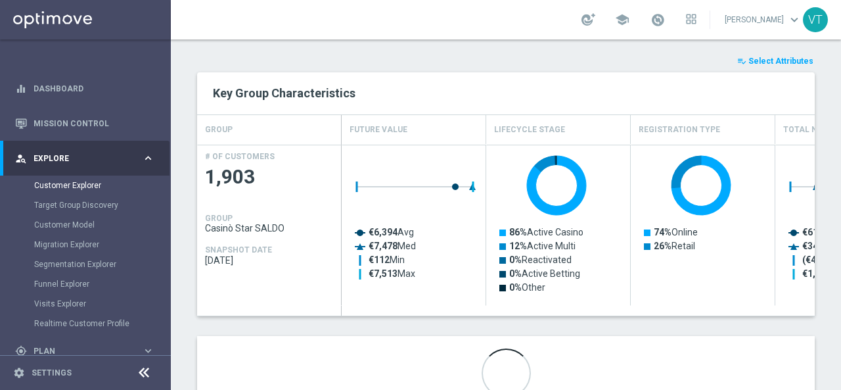
scroll to position [557, 0]
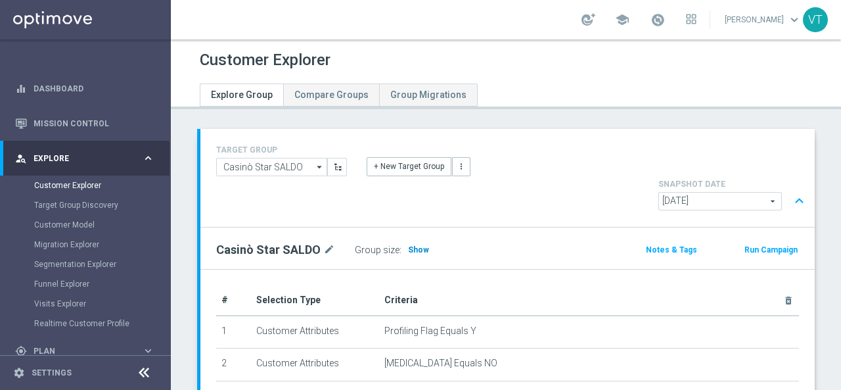
click at [409, 245] on span "Show" at bounding box center [418, 249] width 21 height 9
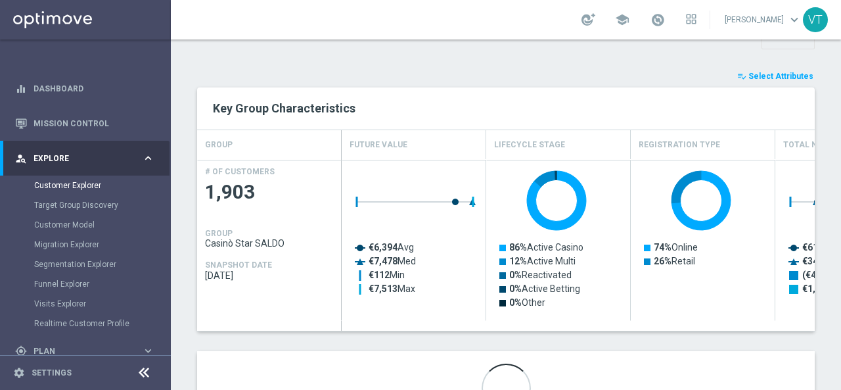
scroll to position [394, 0]
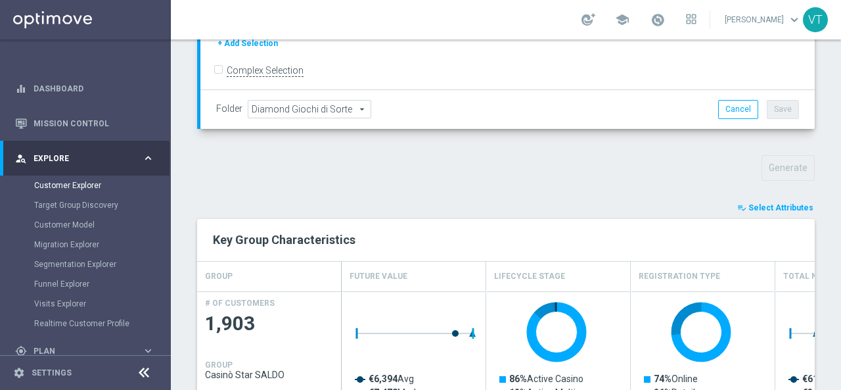
click at [771, 203] on span "Select Attributes" at bounding box center [780, 207] width 65 height 9
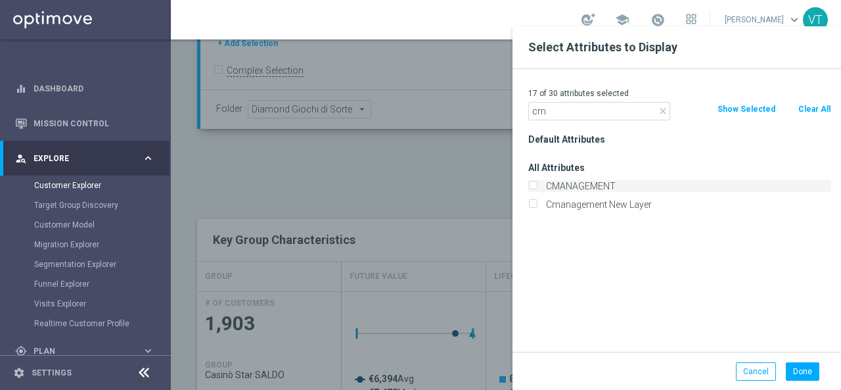
type input "cm"
click at [535, 185] on input "CMANAGEMENT" at bounding box center [532, 187] width 9 height 9
checkbox input "true"
click at [812, 372] on button "Done" at bounding box center [803, 371] width 34 height 18
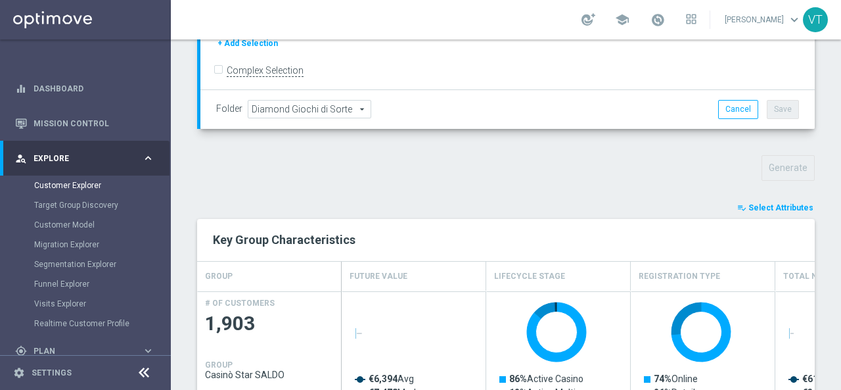
scroll to position [557, 0]
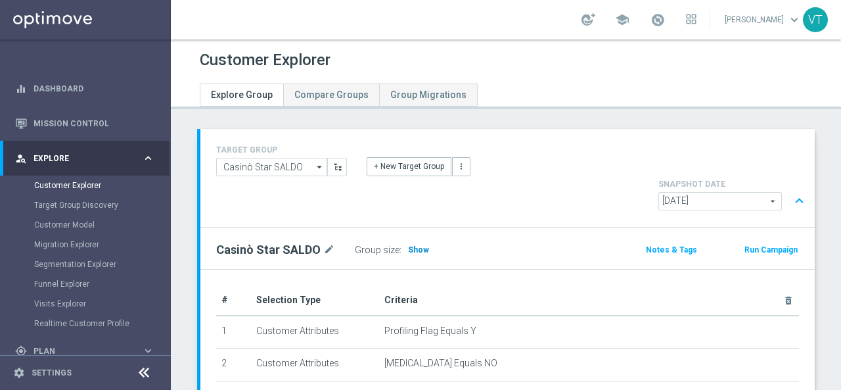
click at [415, 245] on span "Show" at bounding box center [418, 249] width 21 height 9
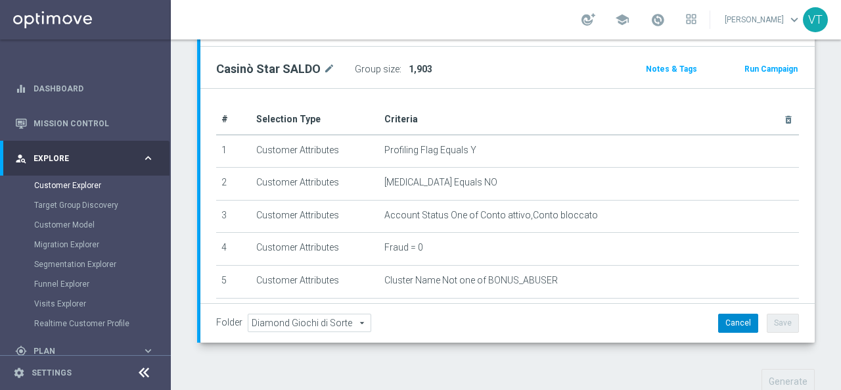
scroll to position [378, 0]
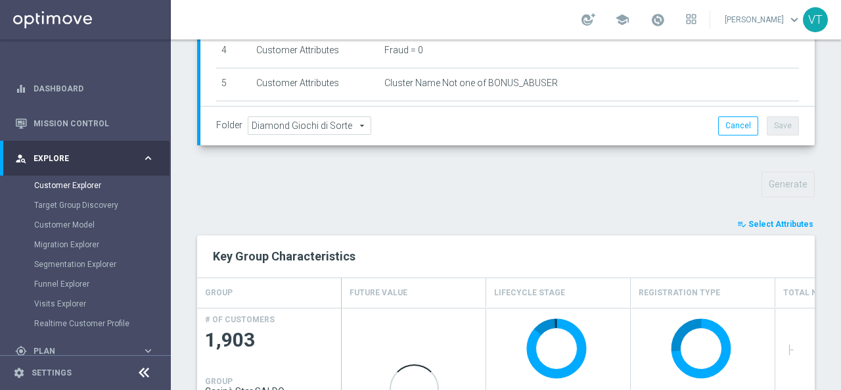
click at [769, 219] on span "Select Attributes" at bounding box center [780, 223] width 65 height 9
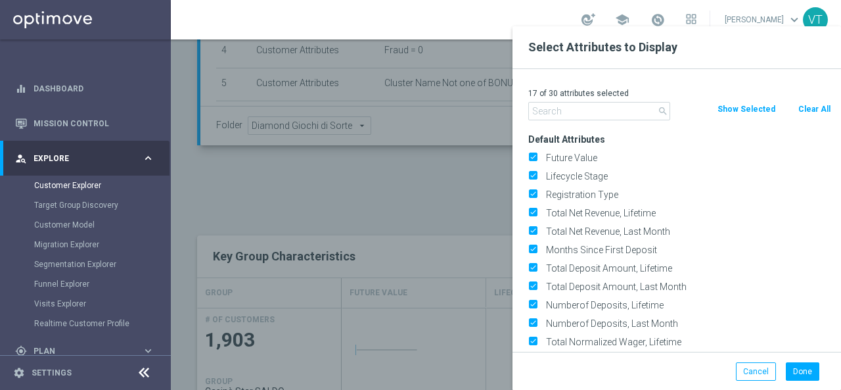
click at [585, 108] on input "text" at bounding box center [599, 111] width 142 height 18
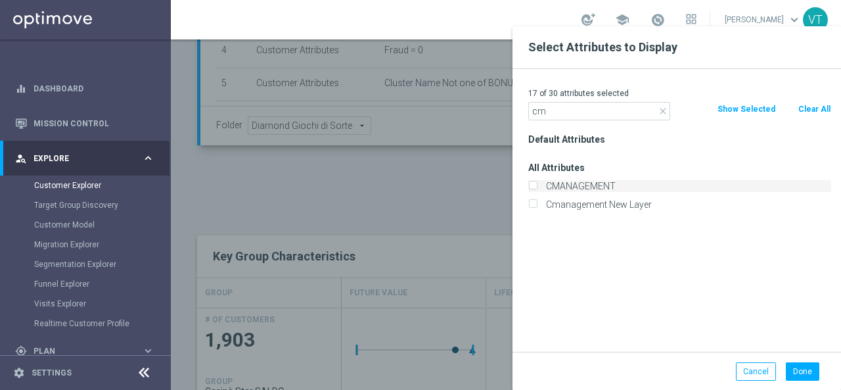
type input "cm"
click at [541, 181] on label "CMANAGEMENT" at bounding box center [686, 186] width 290 height 12
click at [536, 183] on input "CMANAGEMENT" at bounding box center [532, 187] width 9 height 9
checkbox input "true"
click at [800, 375] on button "Done" at bounding box center [803, 371] width 34 height 18
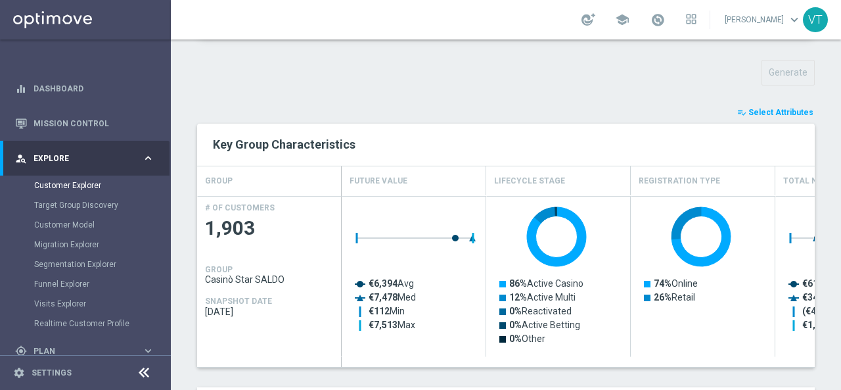
scroll to position [557, 0]
